Goal: Information Seeking & Learning: Learn about a topic

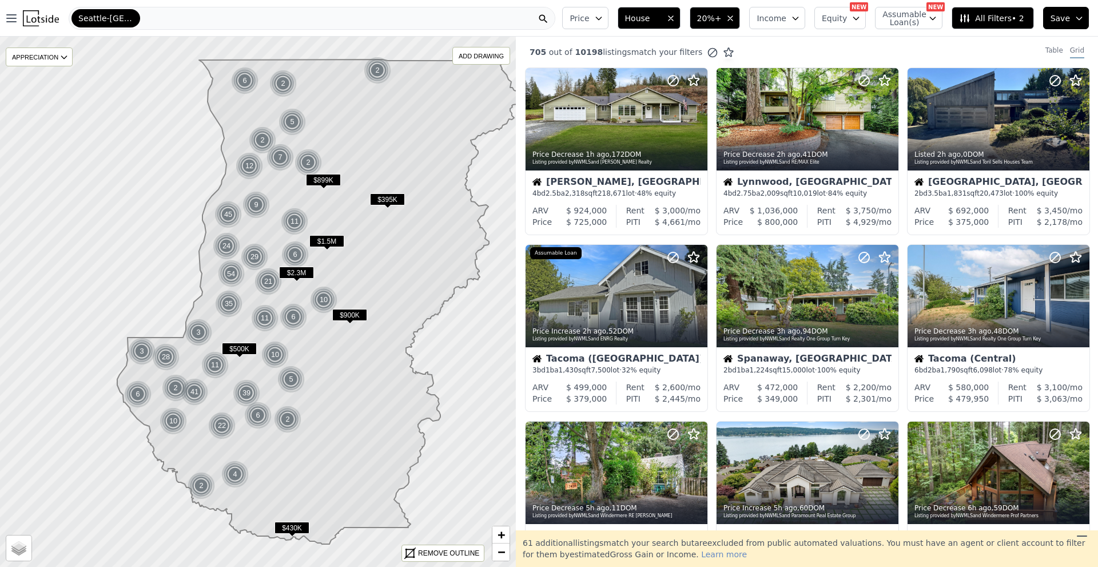
click at [675, 17] on icon "button" at bounding box center [670, 18] width 9 height 9
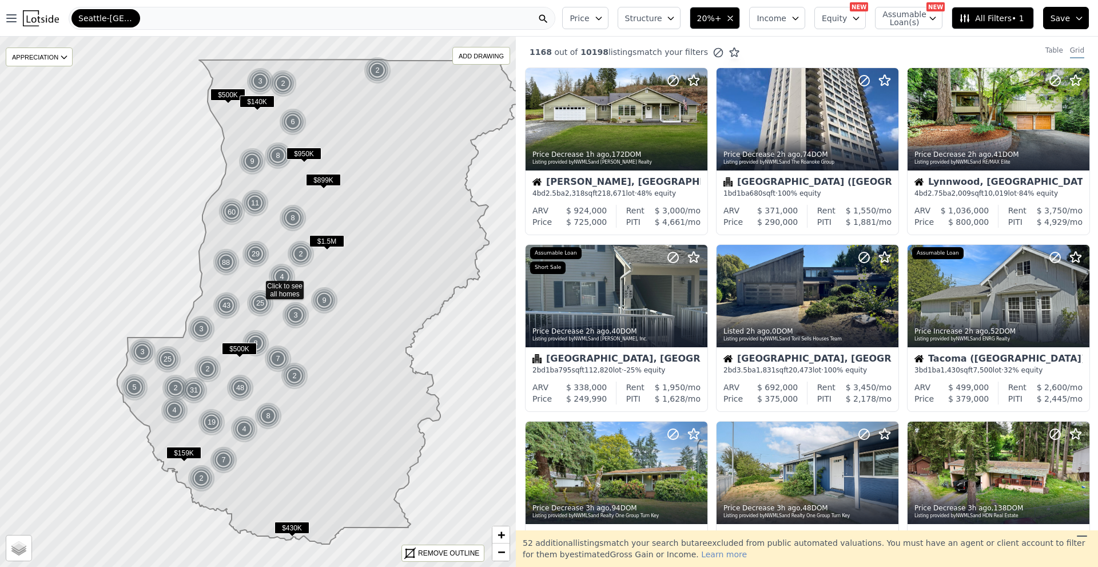
click at [675, 21] on icon "button" at bounding box center [670, 18] width 9 height 9
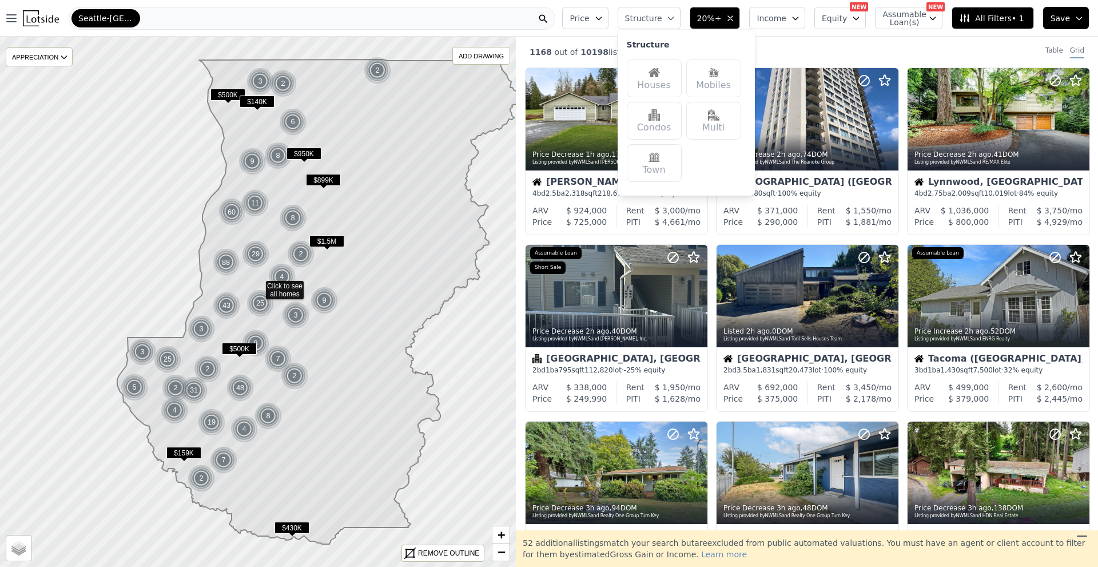
click at [719, 119] on img at bounding box center [713, 114] width 11 height 11
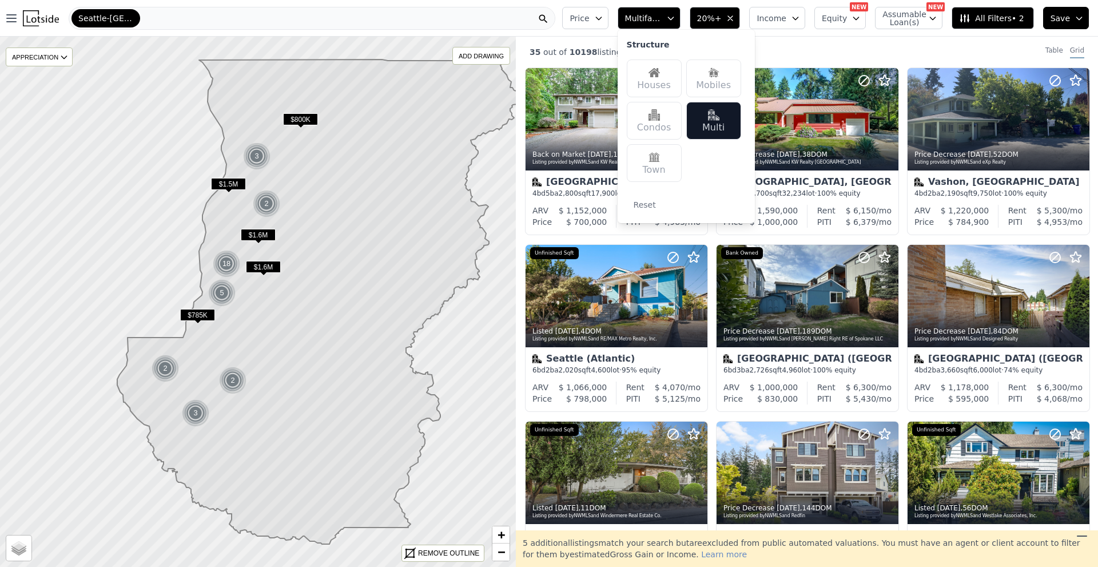
click at [797, 53] on div "35 out of 10198 listings match your filters Table Grid" at bounding box center [807, 52] width 582 height 31
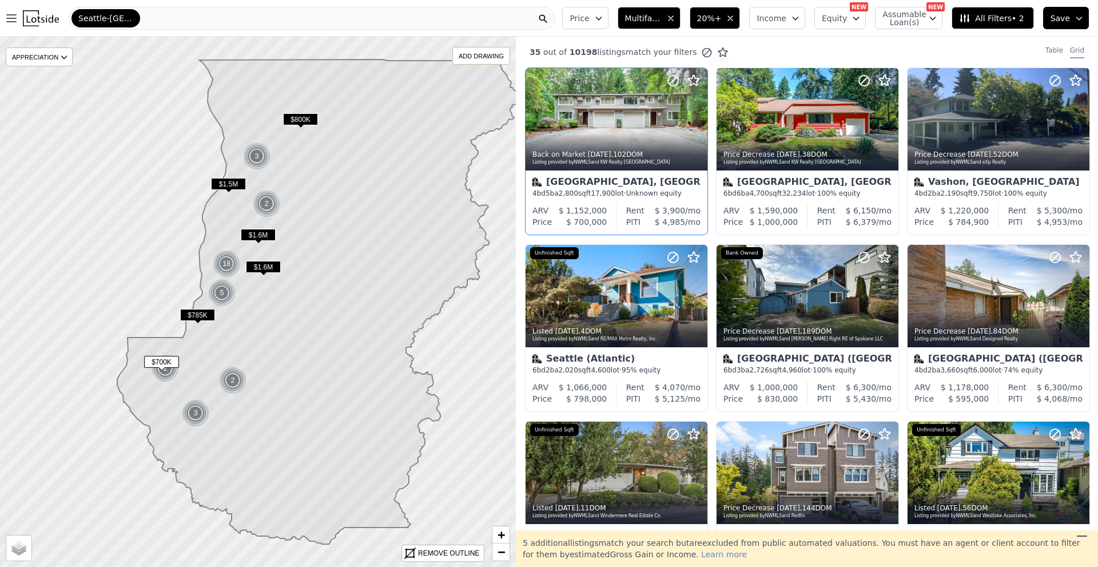
click at [658, 172] on div "Gig Harbor, WA 4 bd 5 ba 2,800 sqft 17,900 lot · Unknown equity" at bounding box center [617, 187] width 182 height 34
click at [695, 78] on icon at bounding box center [694, 80] width 11 height 10
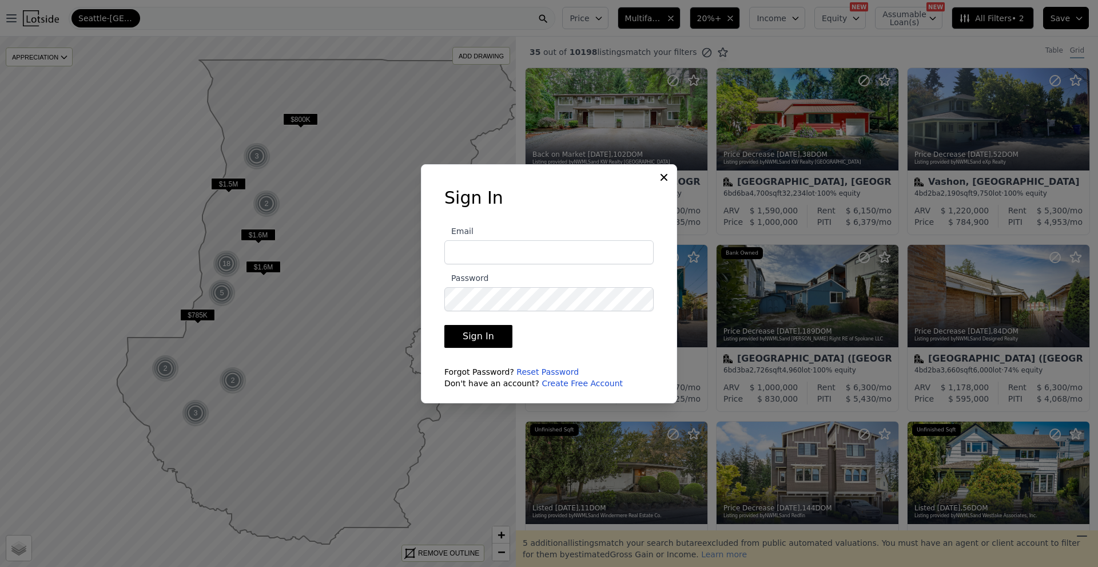
type input "KevinThomasRealtor@gmail.com"
click at [496, 331] on button "Sign In" at bounding box center [478, 336] width 68 height 23
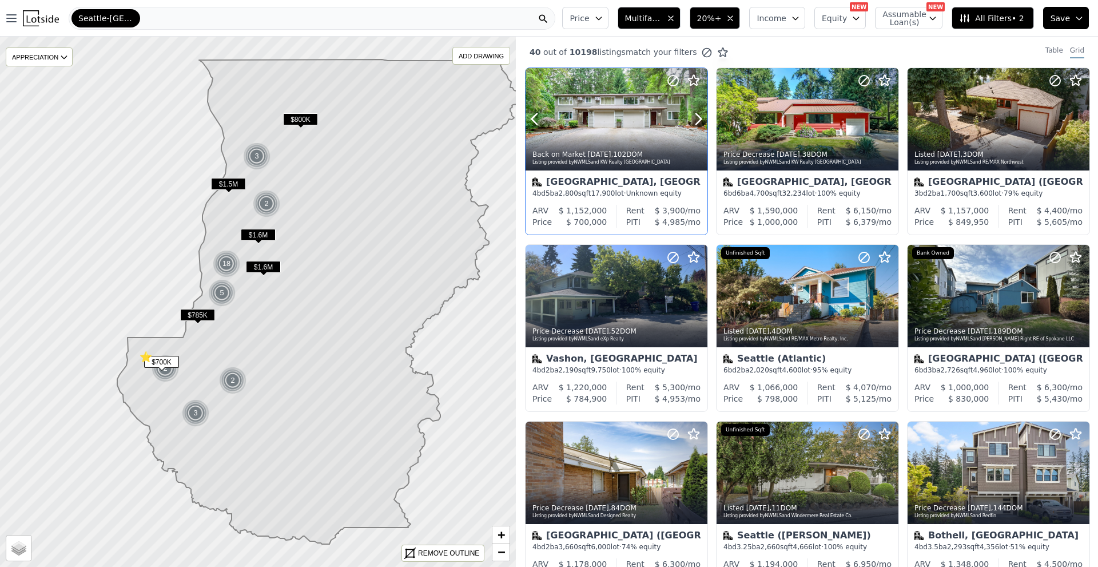
click at [611, 110] on div at bounding box center [617, 119] width 182 height 102
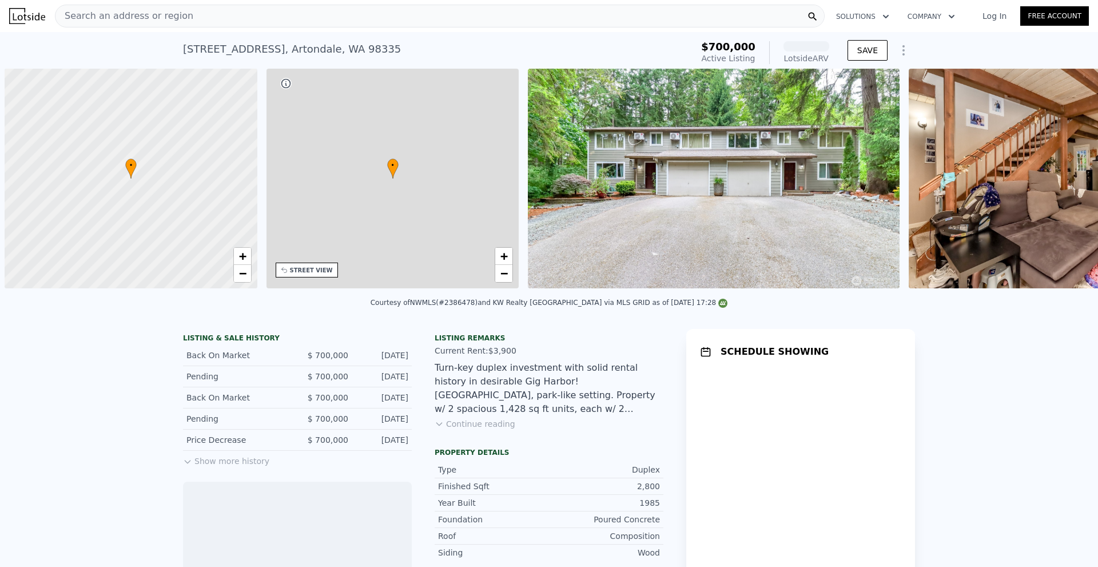
scroll to position [0, 5]
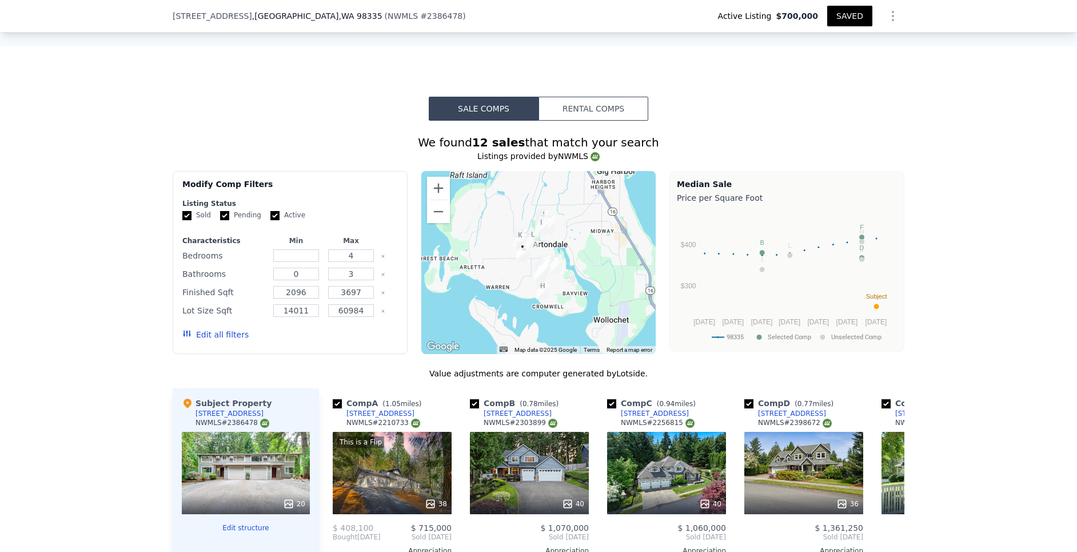
scroll to position [1254, 0]
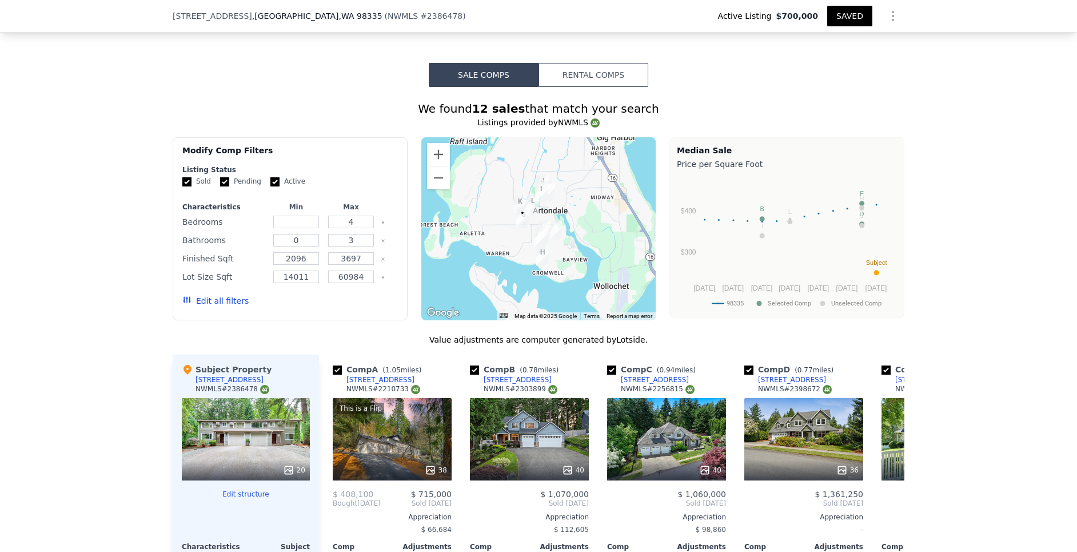
click at [598, 233] on div at bounding box center [538, 228] width 235 height 183
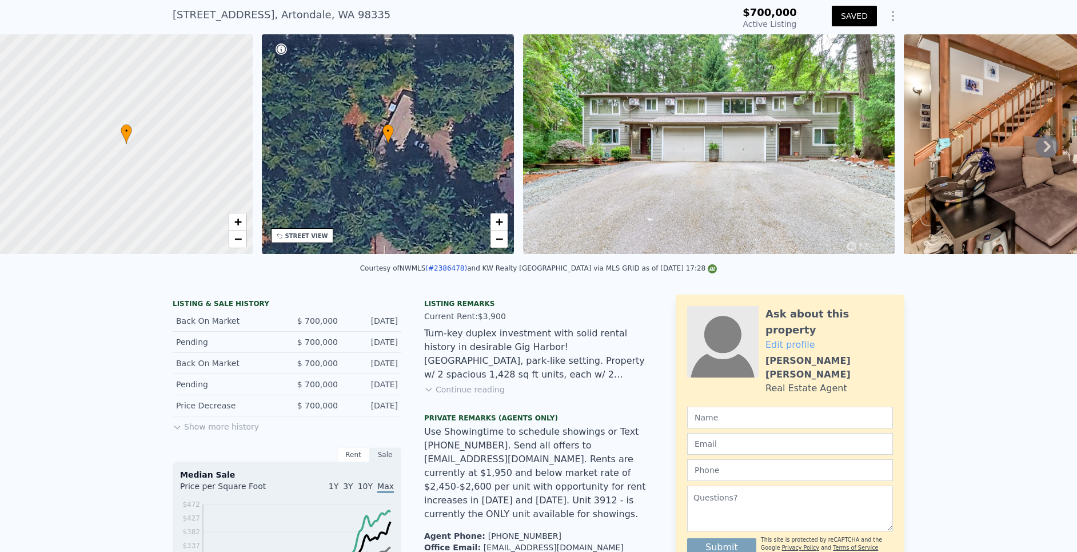
scroll to position [4, 0]
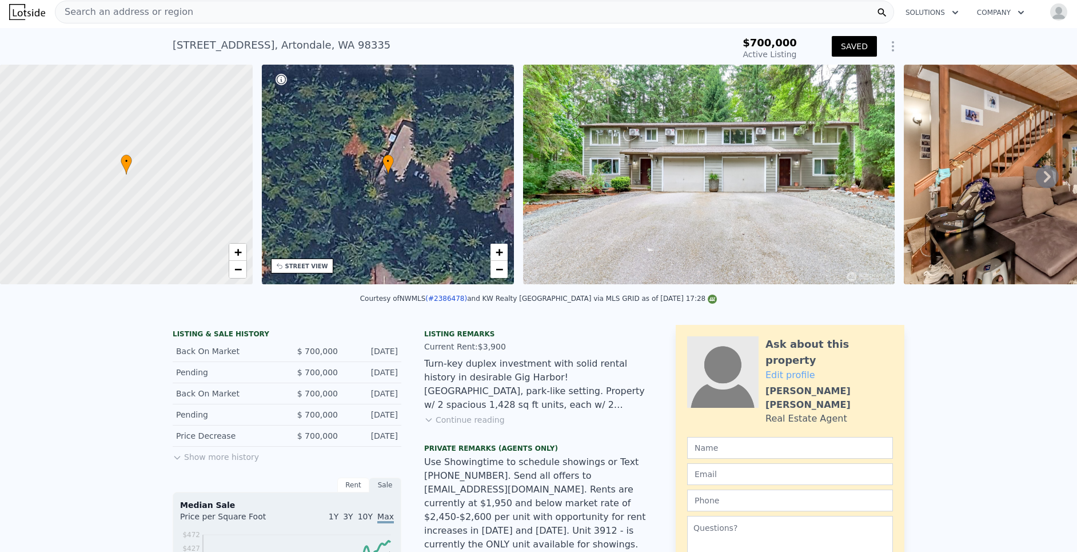
click at [189, 461] on button "Show more history" at bounding box center [216, 455] width 86 height 16
